Goal: Task Accomplishment & Management: Use online tool/utility

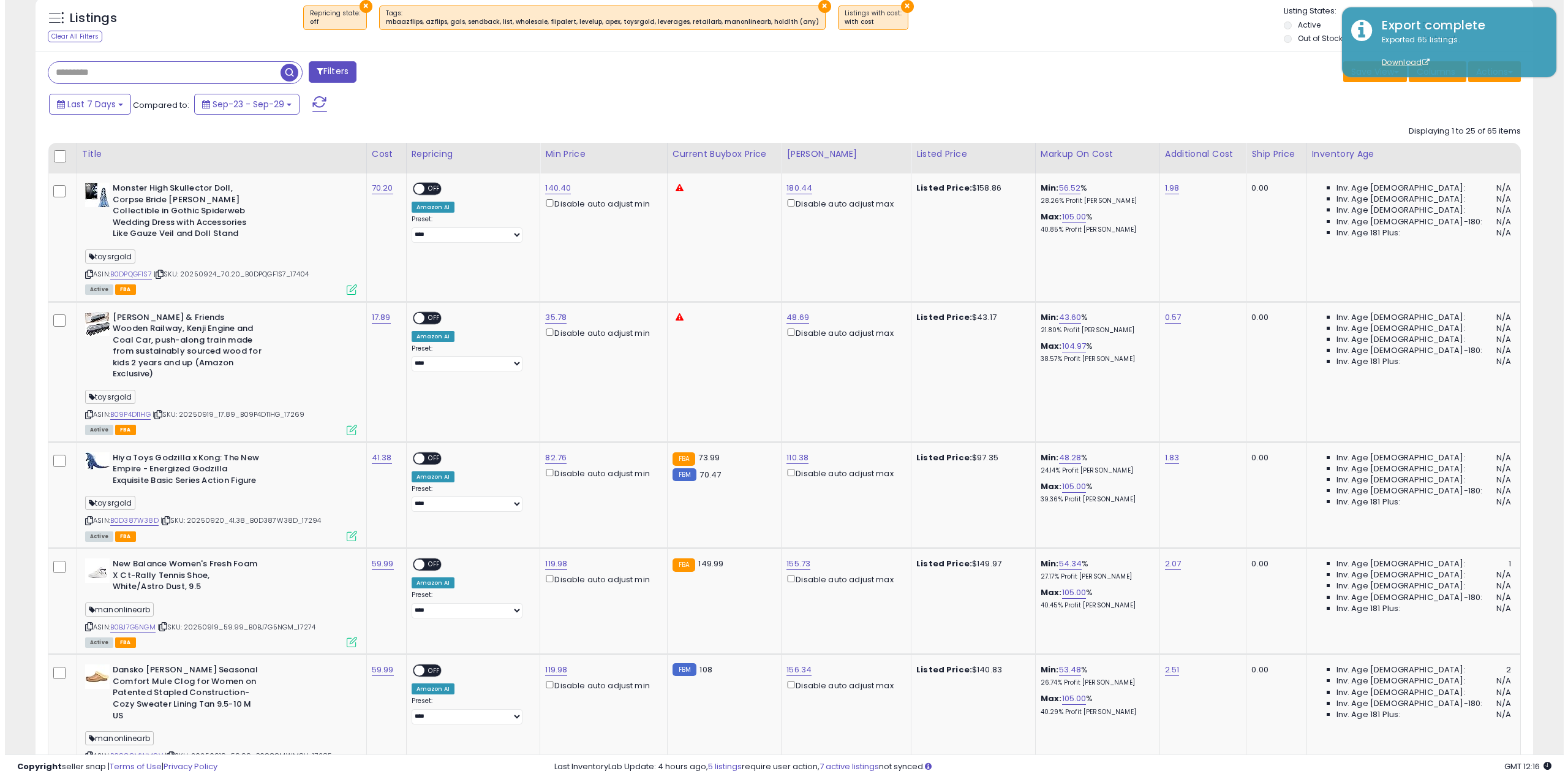
scroll to position [251, 870]
click at [1476, 78] on button "Actions" at bounding box center [1490, 72] width 53 height 21
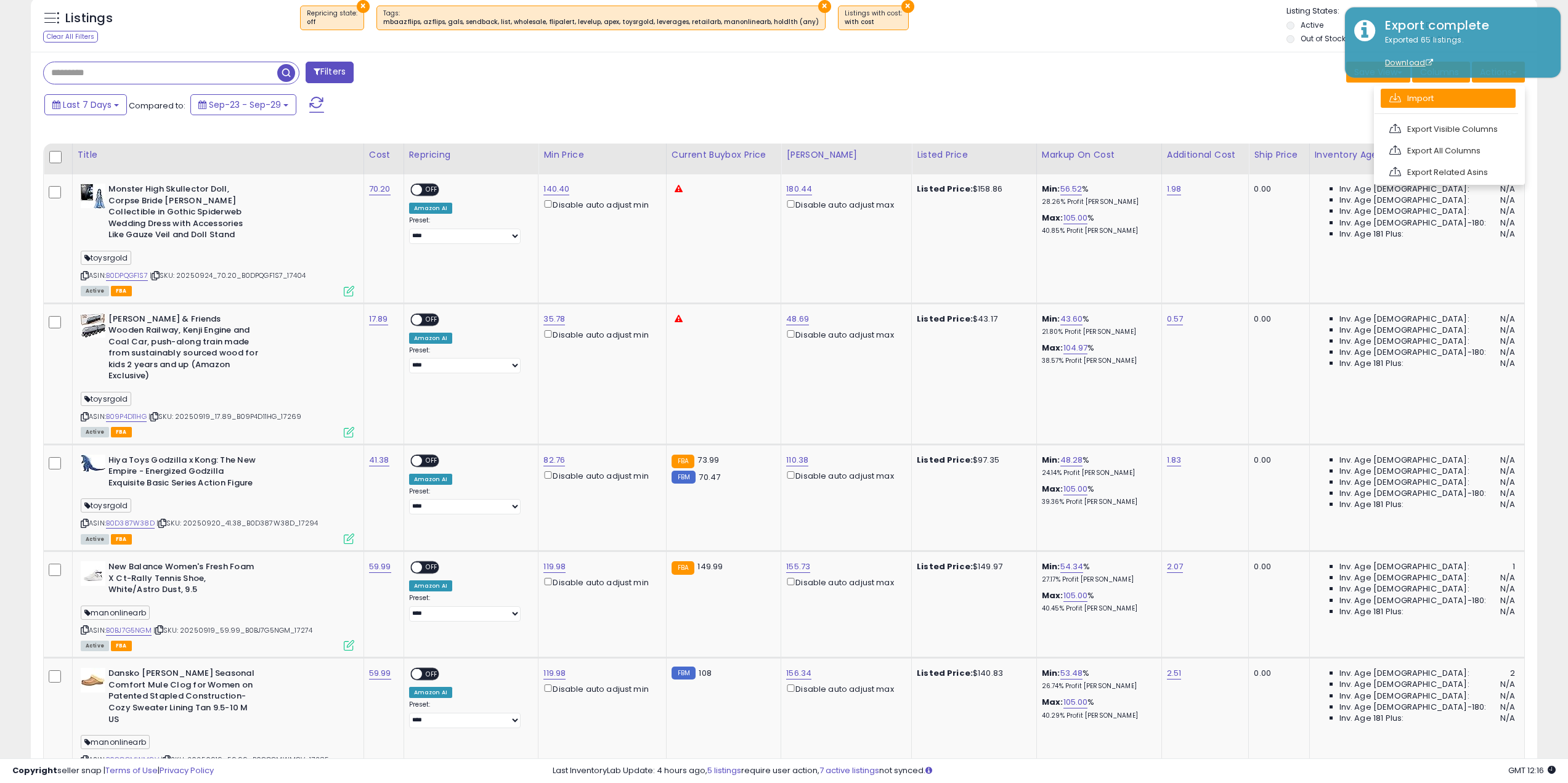
click at [1469, 95] on link "Import" at bounding box center [1448, 99] width 135 height 19
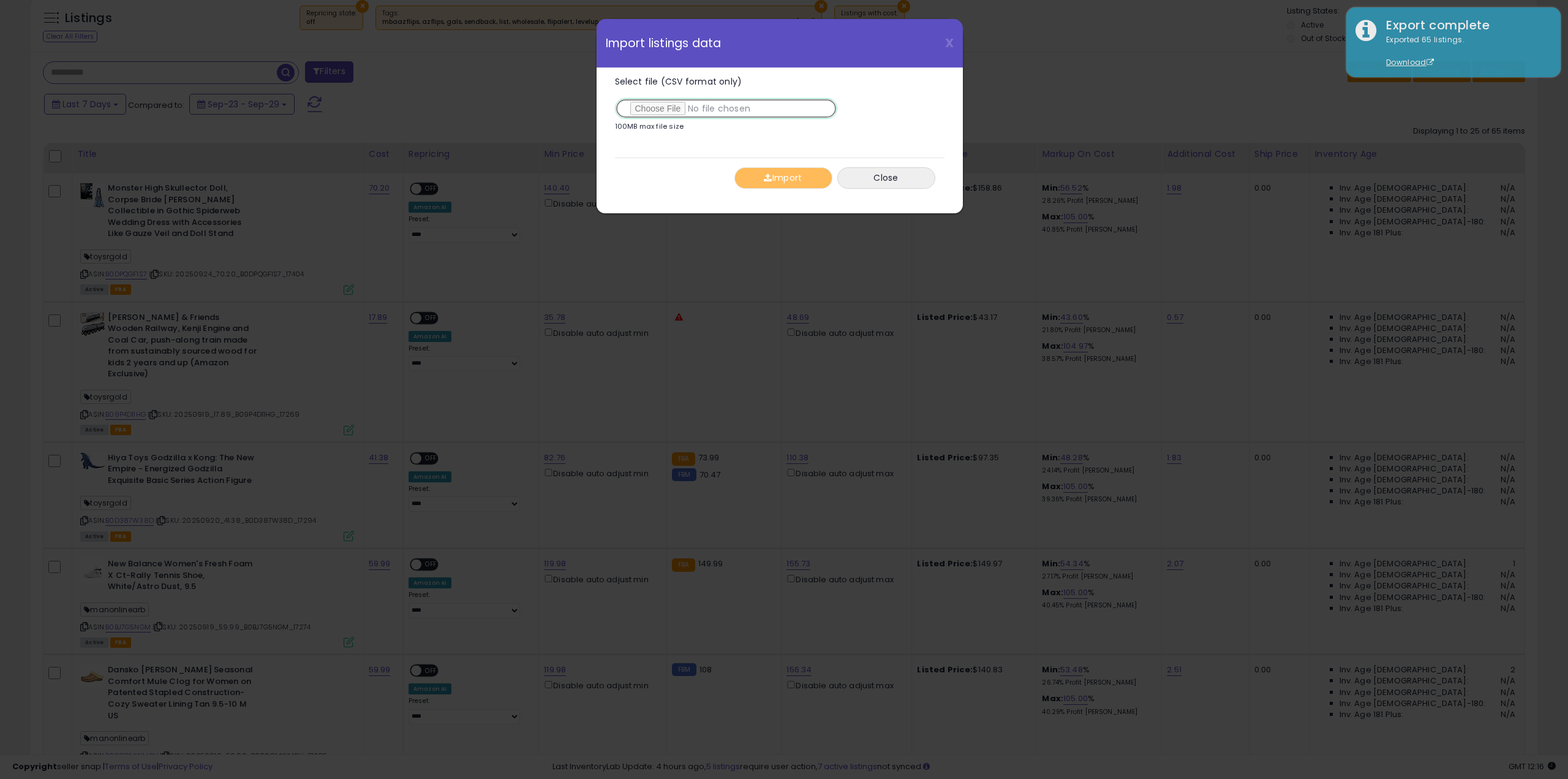
click at [665, 107] on input "Select file (CSV format only)" at bounding box center [726, 109] width 223 height 21
type input "**********"
click at [766, 171] on button "Import" at bounding box center [784, 178] width 98 height 22
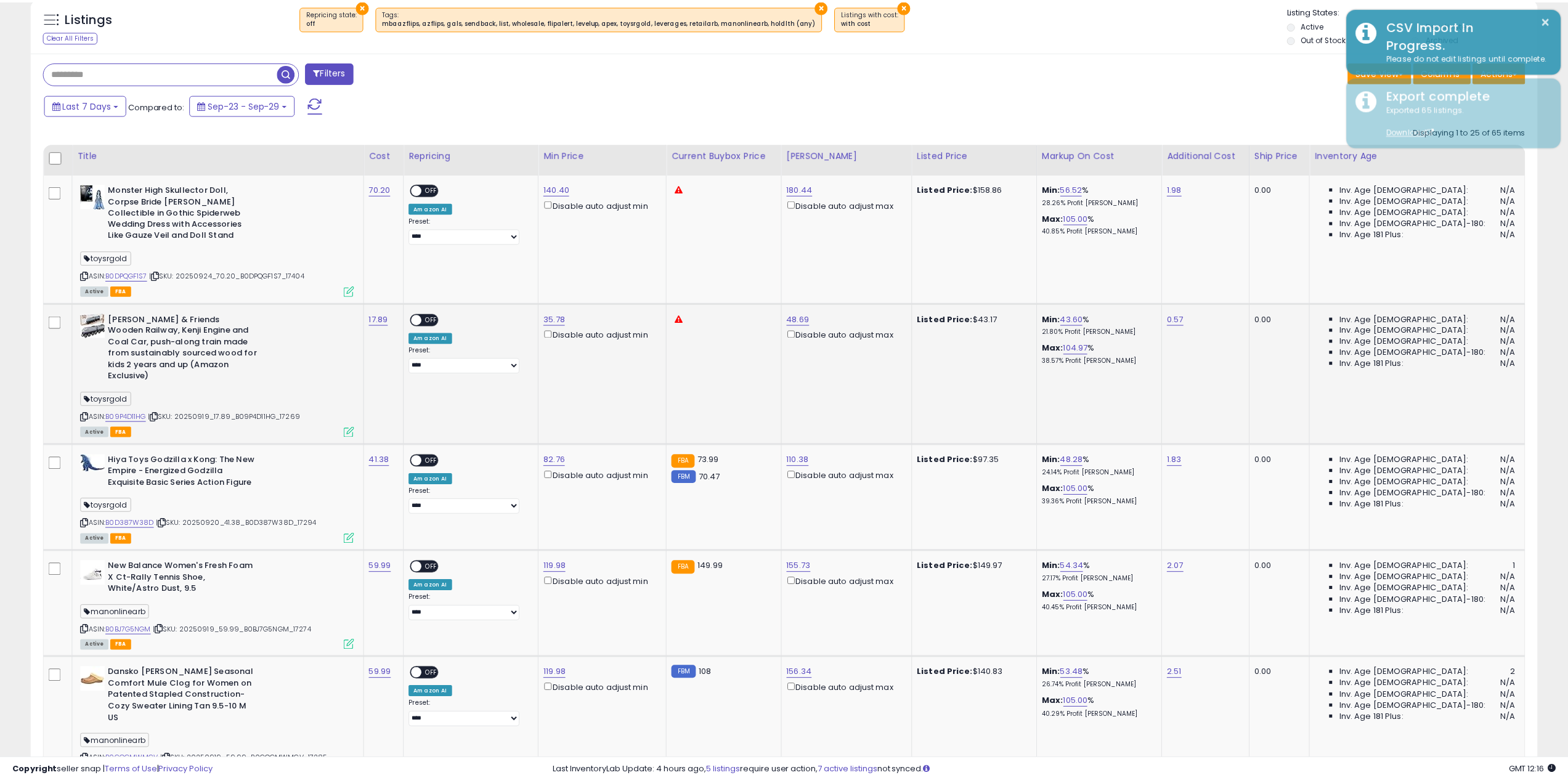
scroll to position [615625, 615154]
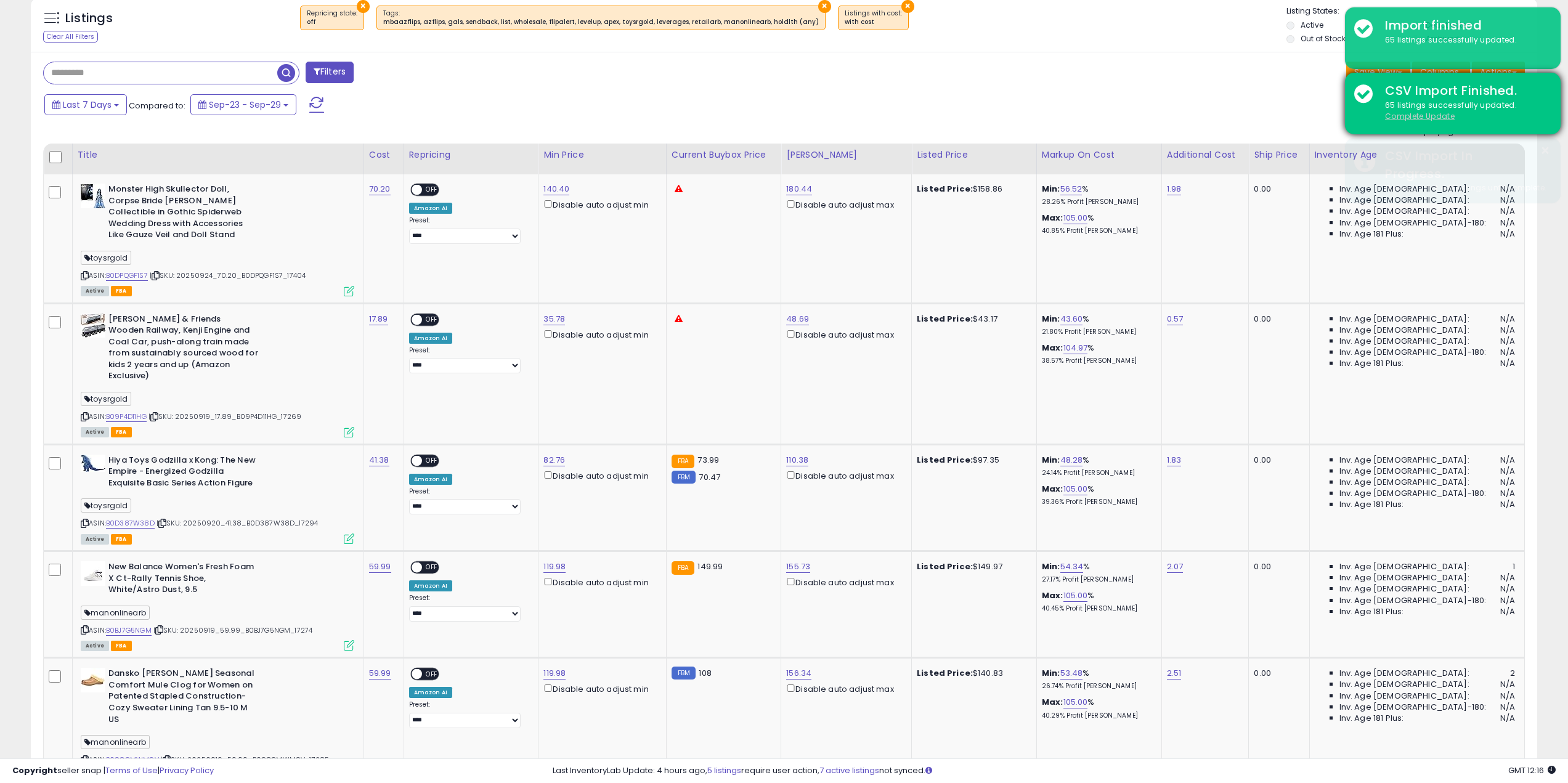
click at [1397, 114] on u "Complete Update" at bounding box center [1419, 116] width 70 height 11
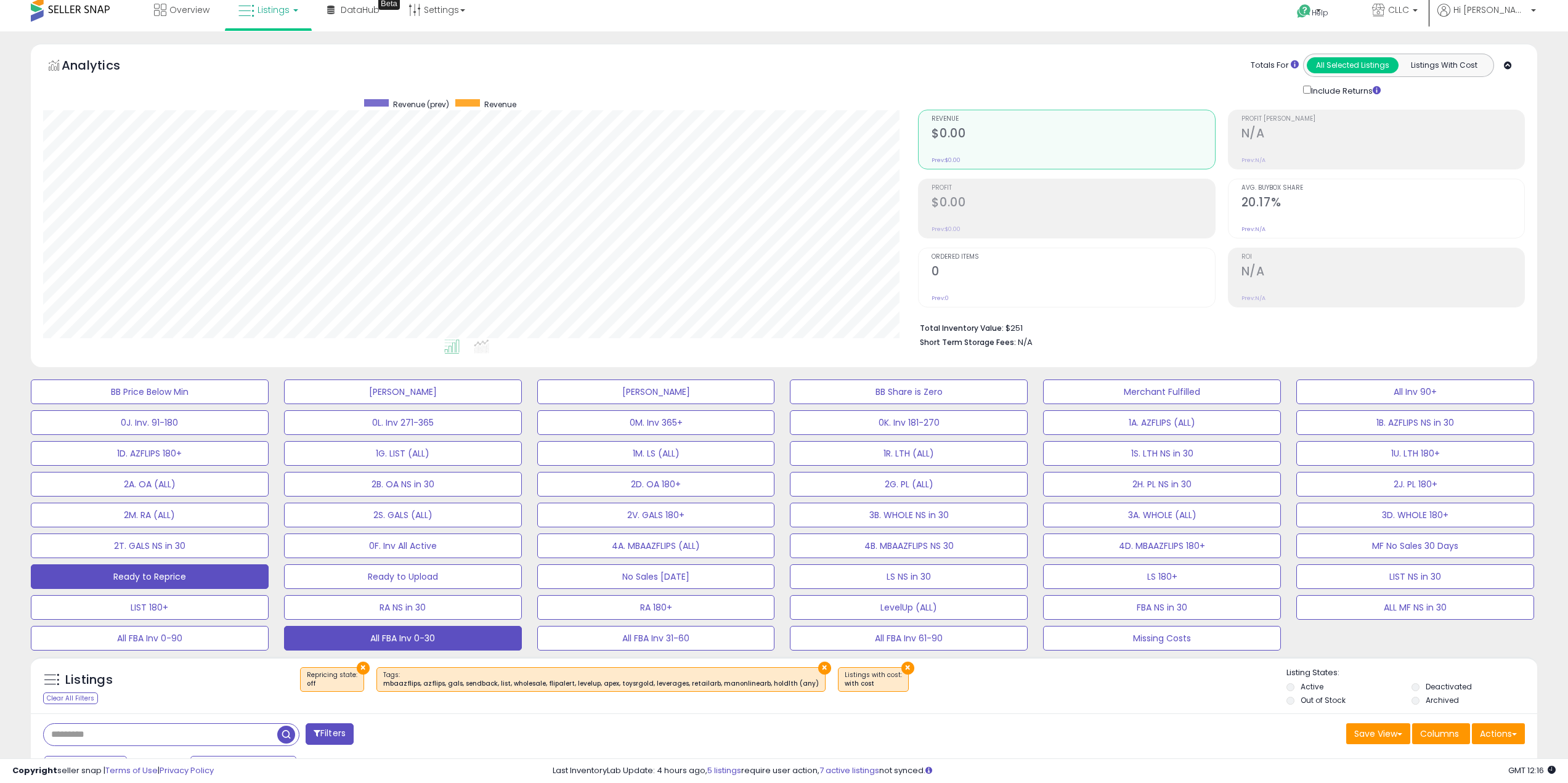
scroll to position [0, 0]
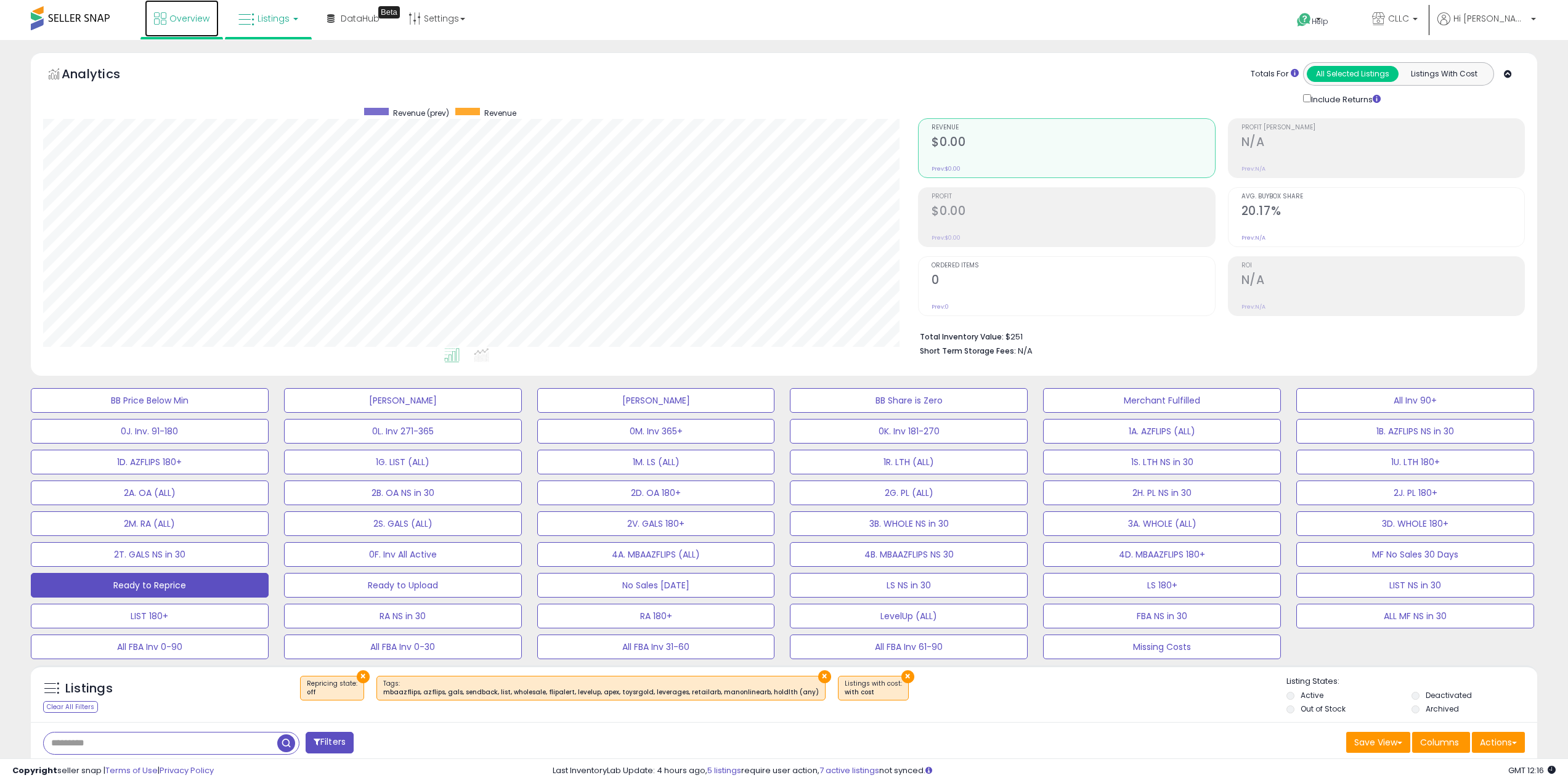
click at [161, 30] on link "Overview" at bounding box center [181, 19] width 74 height 37
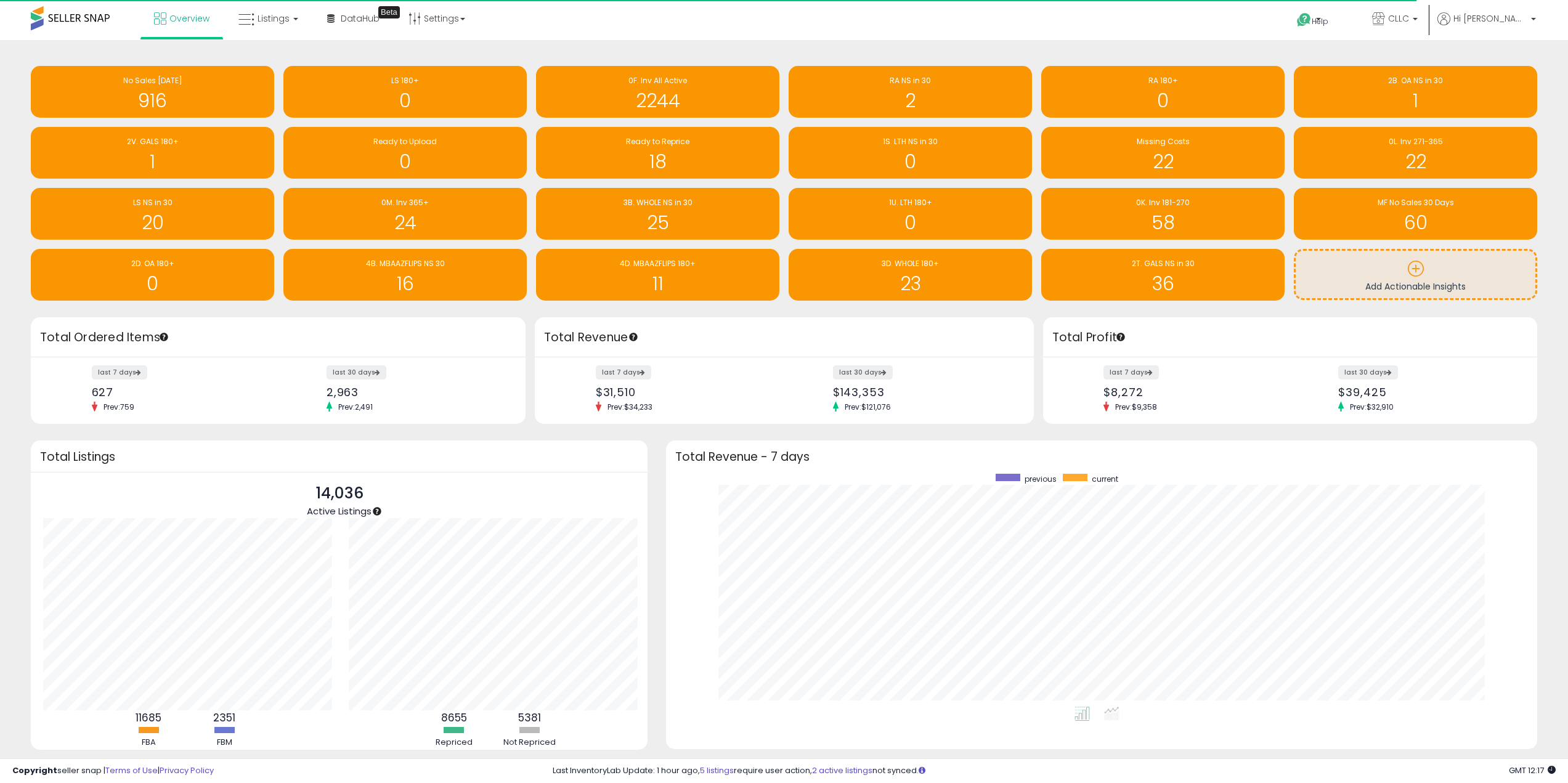
scroll to position [615645, 615182]
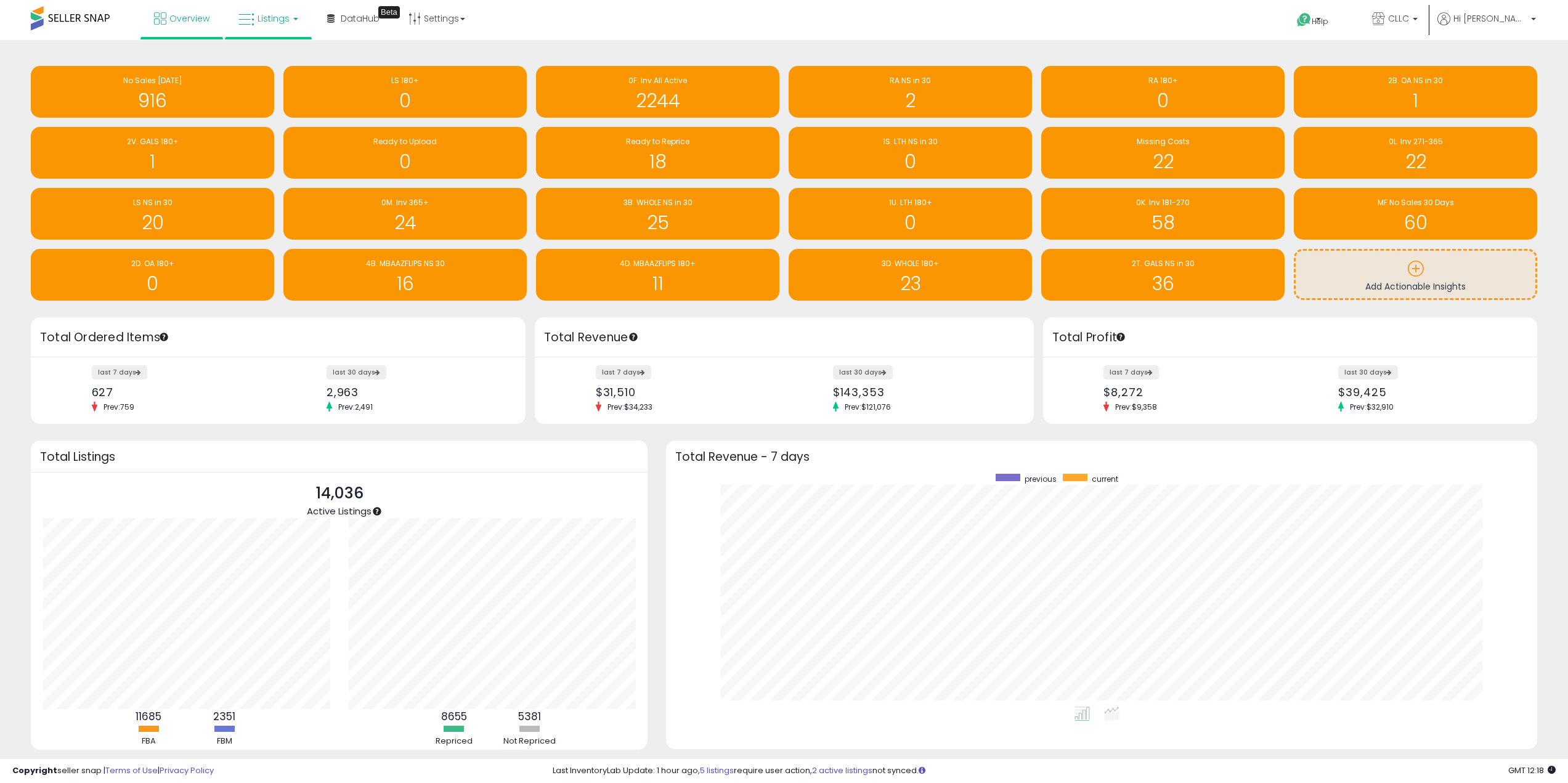
click at [260, 28] on link "Listings" at bounding box center [268, 19] width 78 height 37
click at [258, 116] on icon at bounding box center [280, 107] width 65 height 19
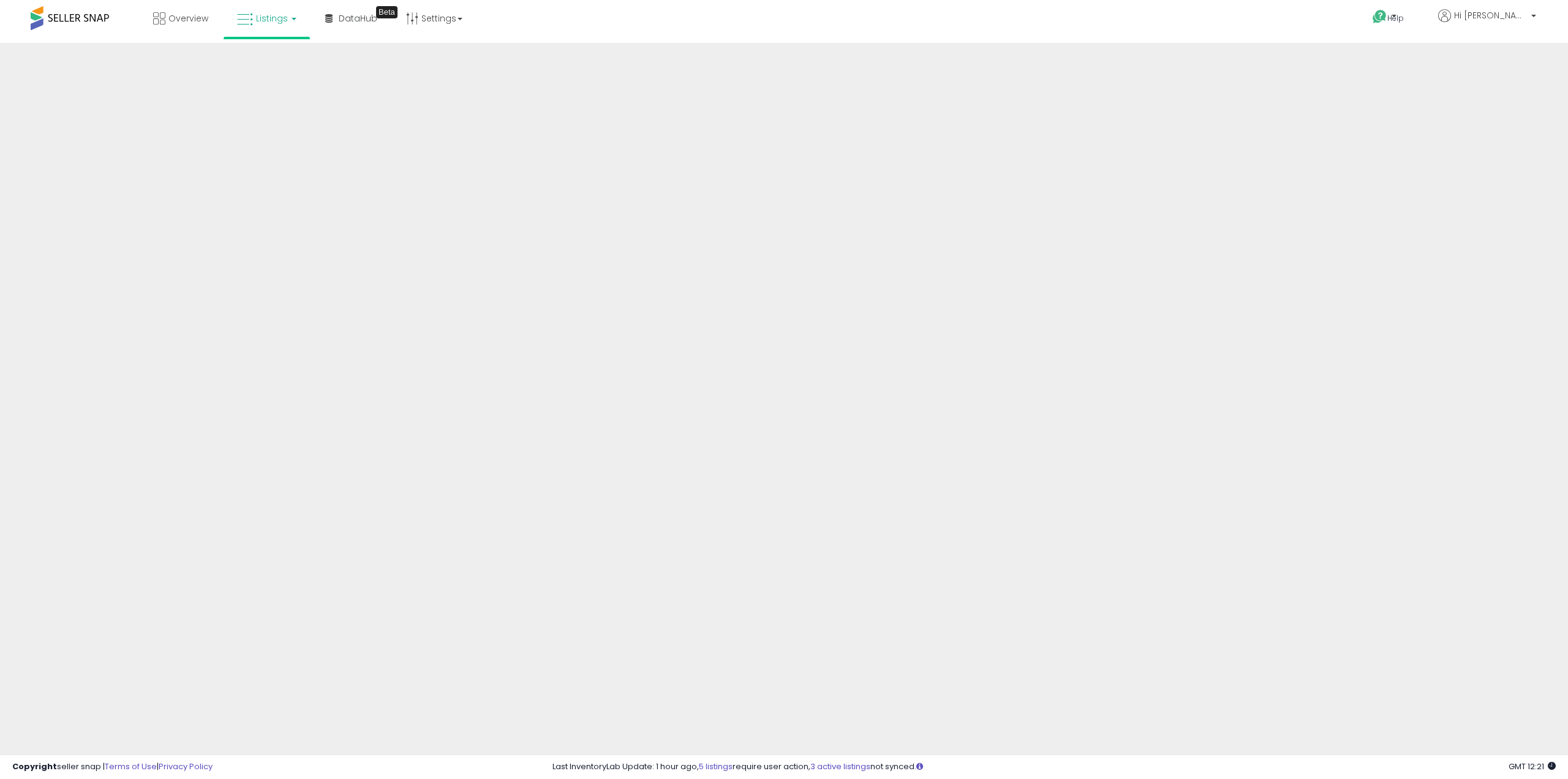
click at [281, 22] on span "Listings" at bounding box center [272, 18] width 32 height 12
